Goal: Understand process/instructions: Learn how to perform a task or action

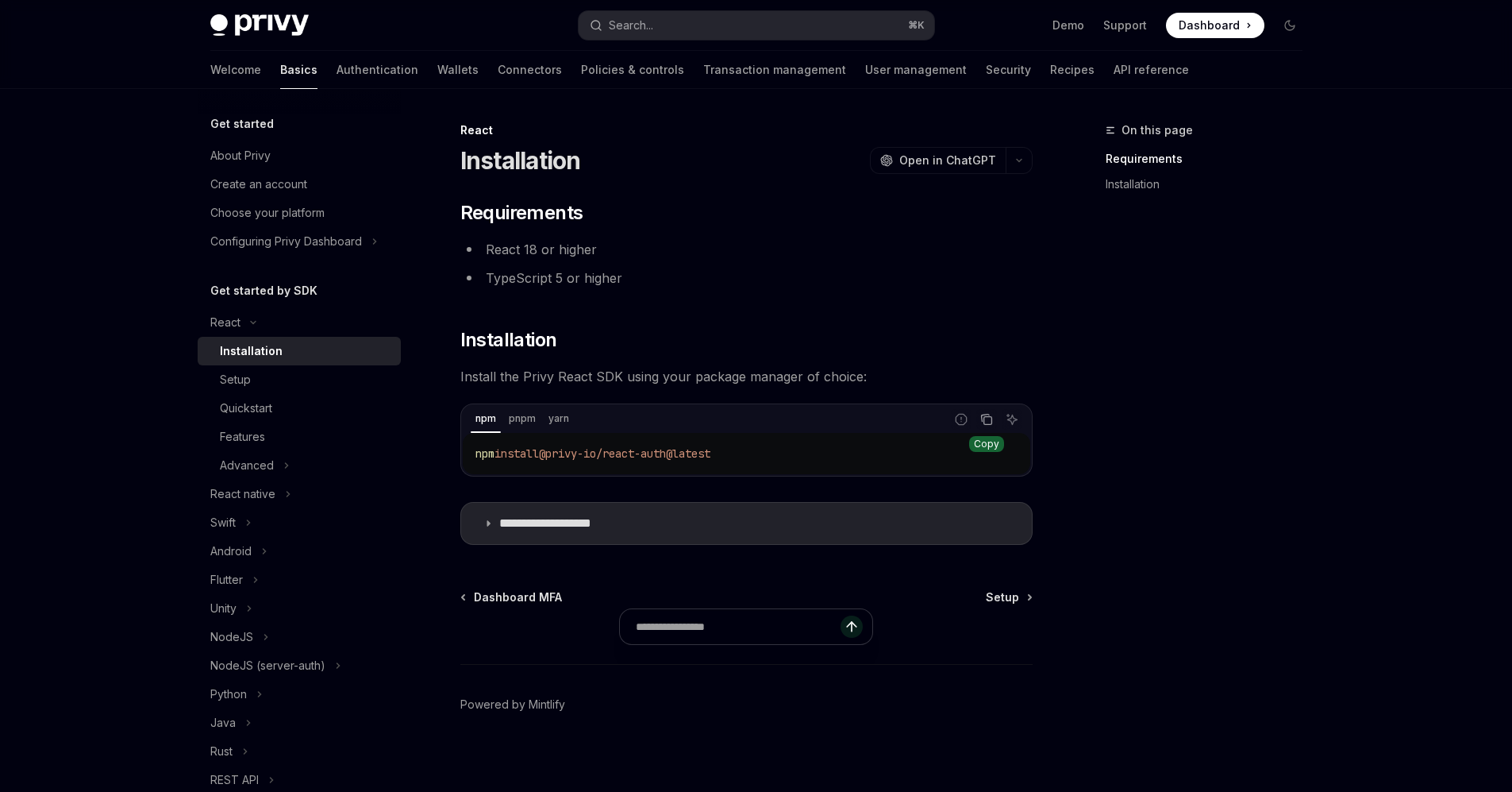
click at [984, 421] on icon "Copy the contents from the code block" at bounding box center [986, 419] width 13 height 13
type textarea "*"
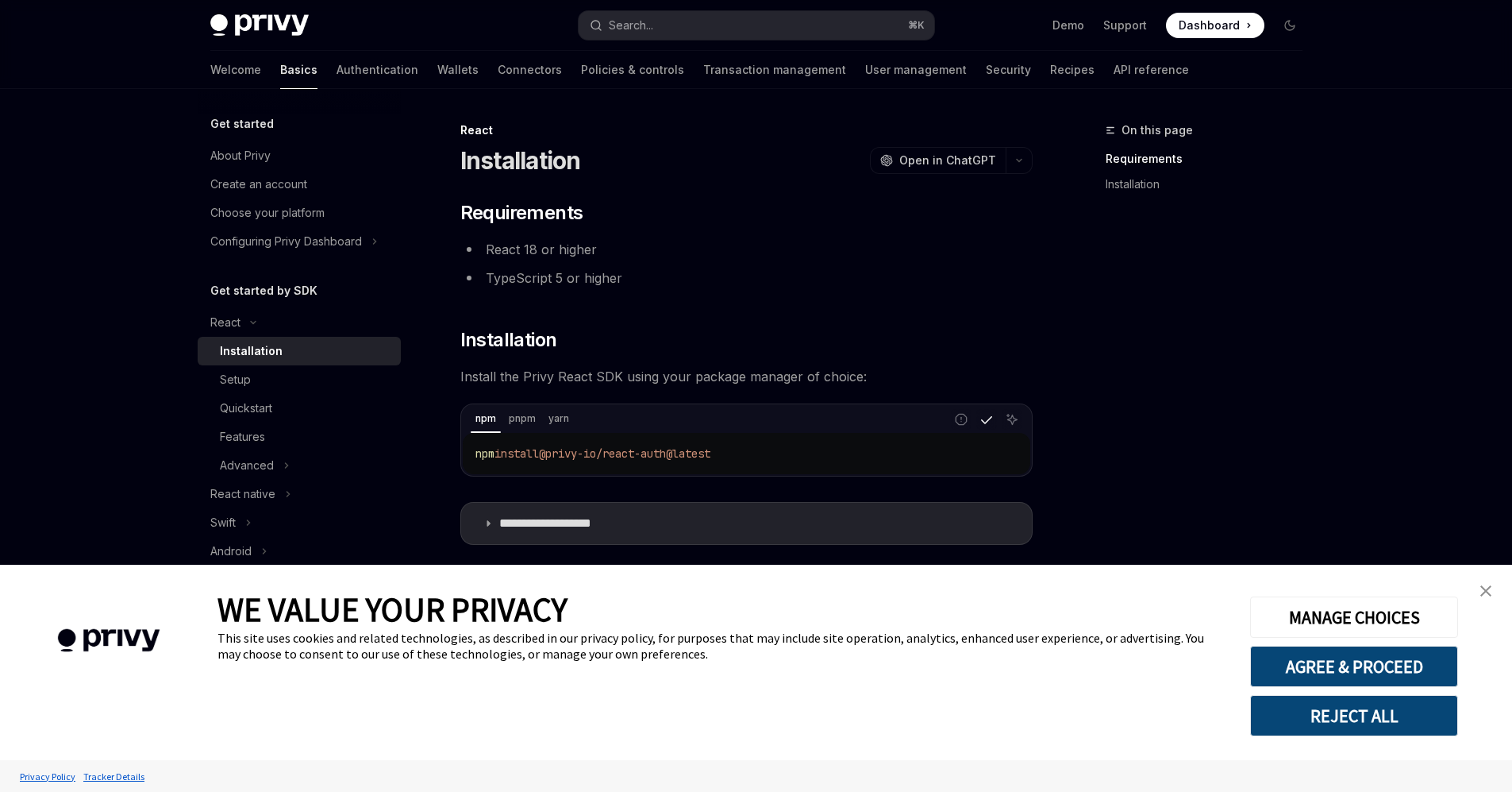
scroll to position [10, 0]
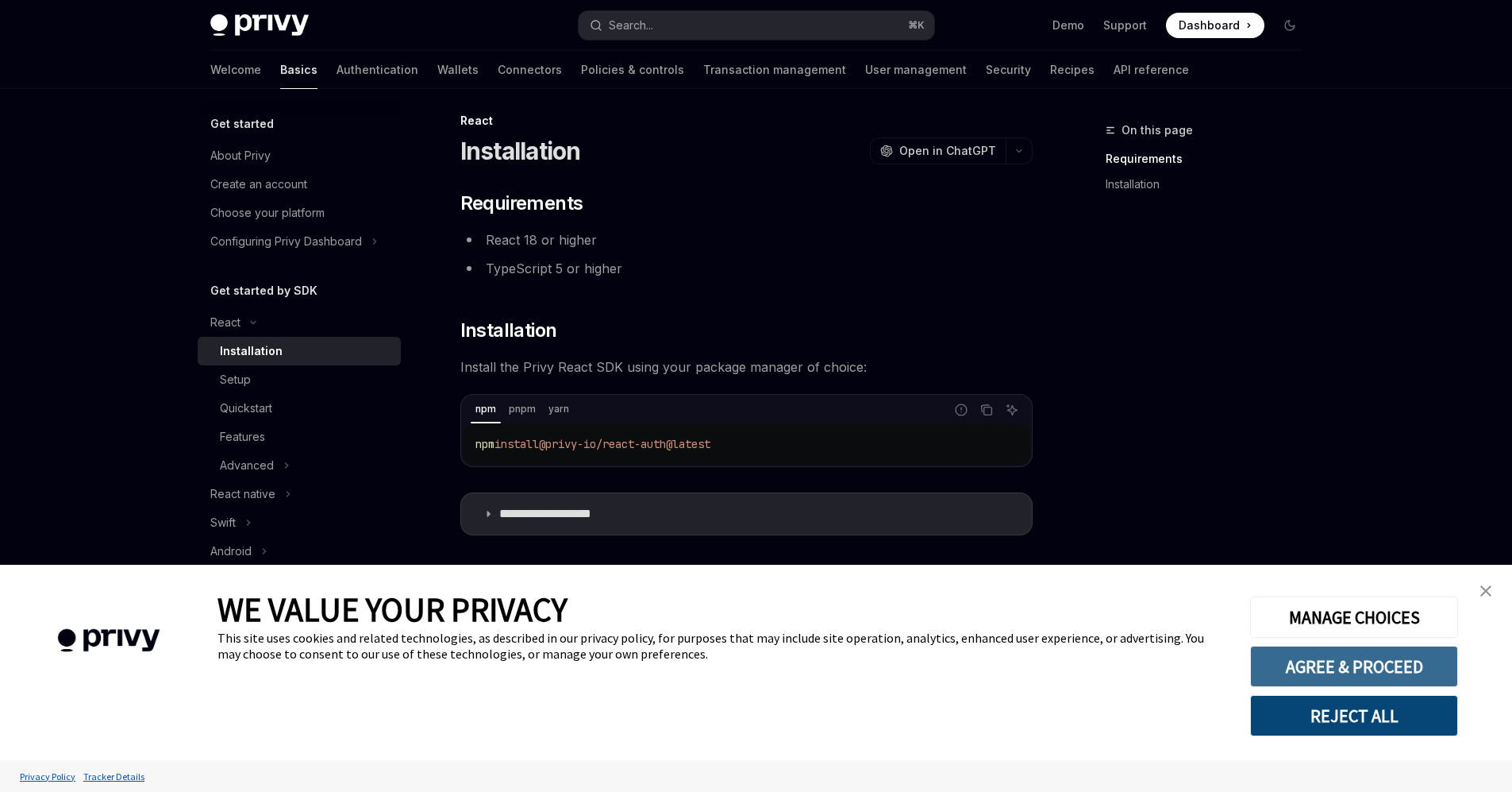
click at [1357, 668] on button "AGREE & PROCEED" at bounding box center [1353, 666] width 208 height 42
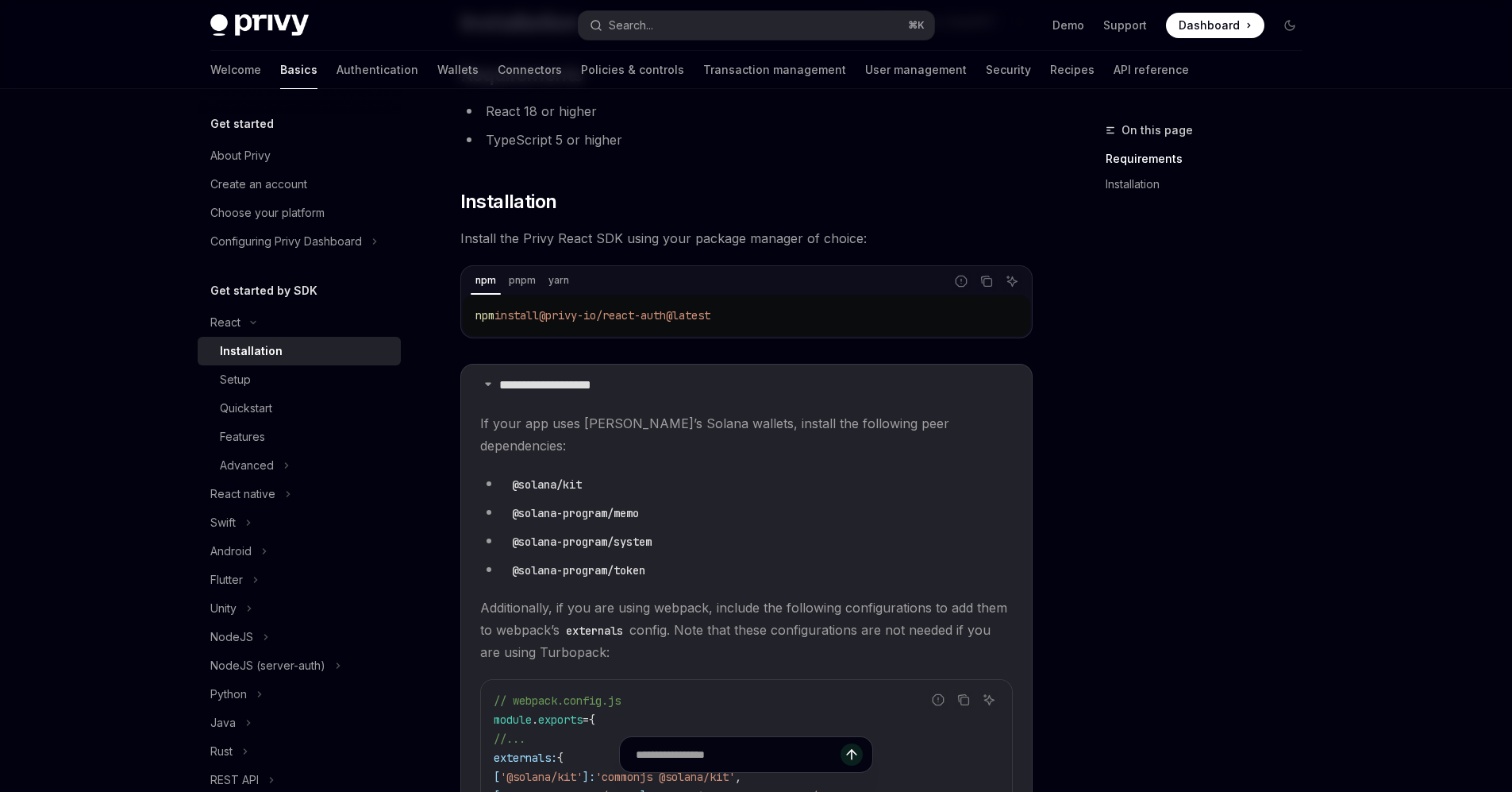
scroll to position [135, 0]
click at [642, 380] on summary "**********" at bounding box center [746, 388] width 570 height 42
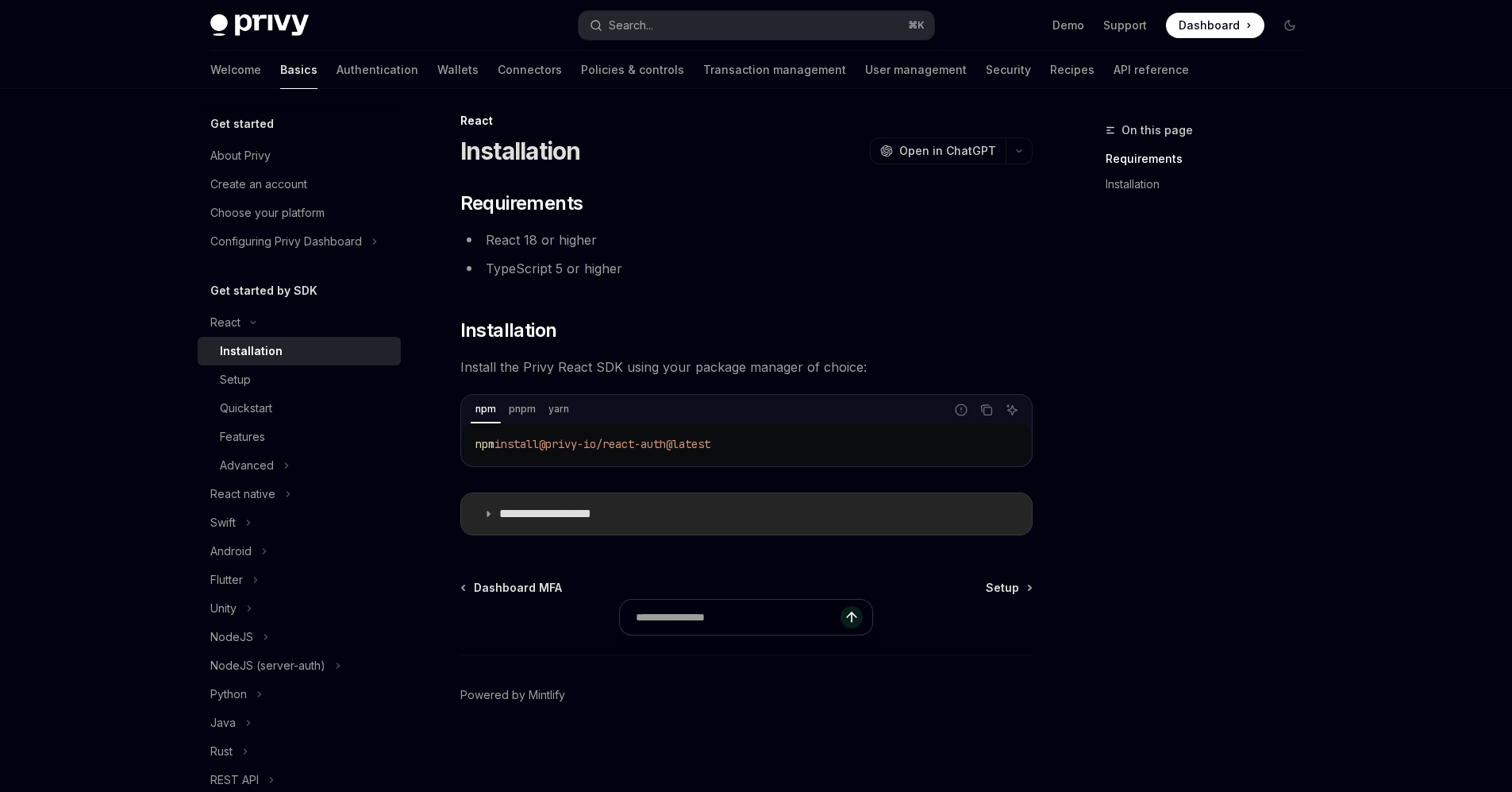
scroll to position [10, 0]
click at [983, 408] on icon "Copy the contents from the code block" at bounding box center [987, 411] width 8 height 8
click at [1204, 369] on div "On this page Requirements Installation" at bounding box center [1195, 456] width 242 height 671
click at [984, 414] on icon "Copy the contents from the code block" at bounding box center [987, 411] width 8 height 8
click at [957, 152] on span "Open in ChatGPT" at bounding box center [947, 151] width 97 height 15
